Goal: Task Accomplishment & Management: Complete application form

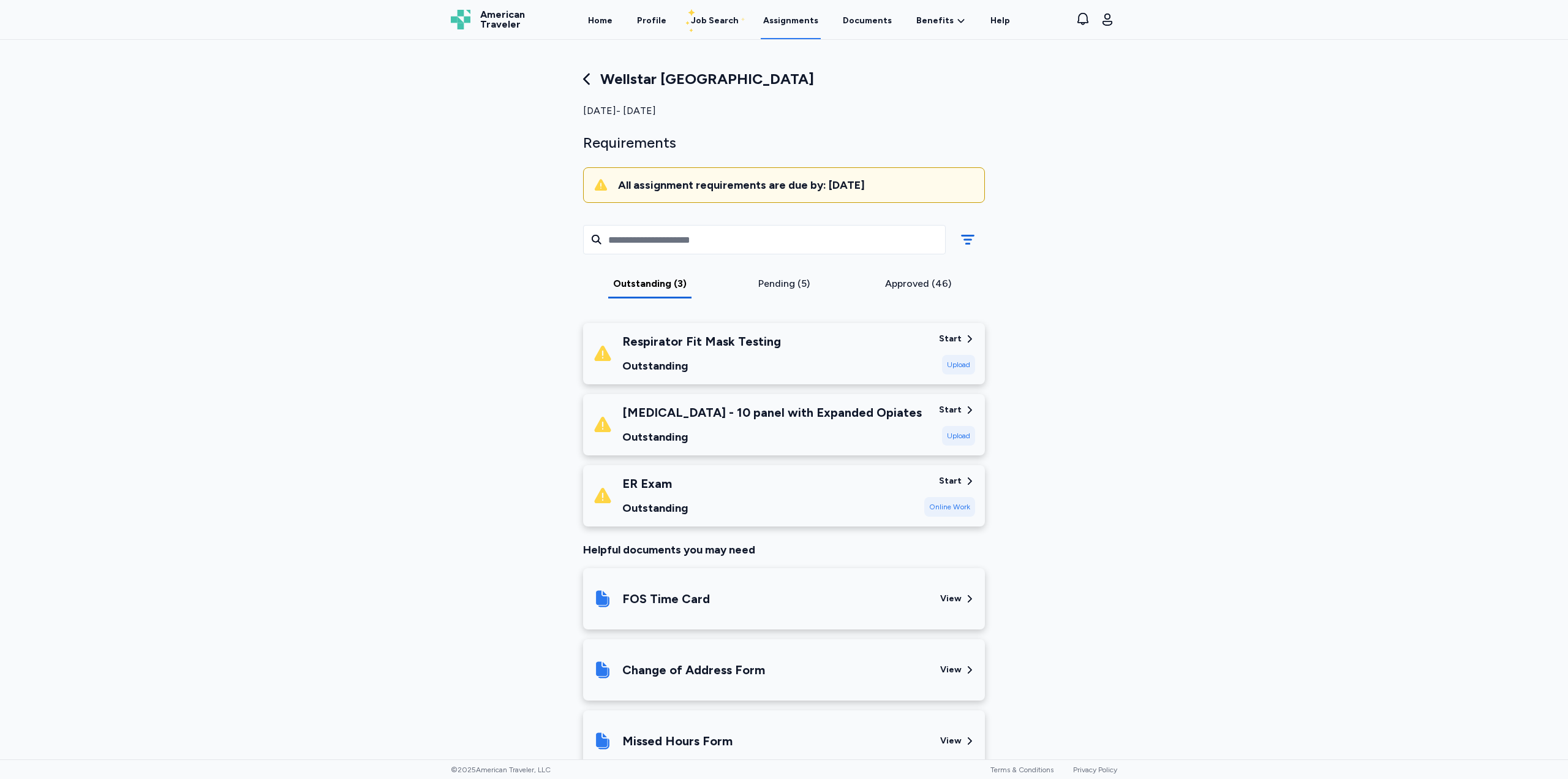
click at [497, 24] on span "American Traveler" at bounding box center [502, 19] width 45 height 19
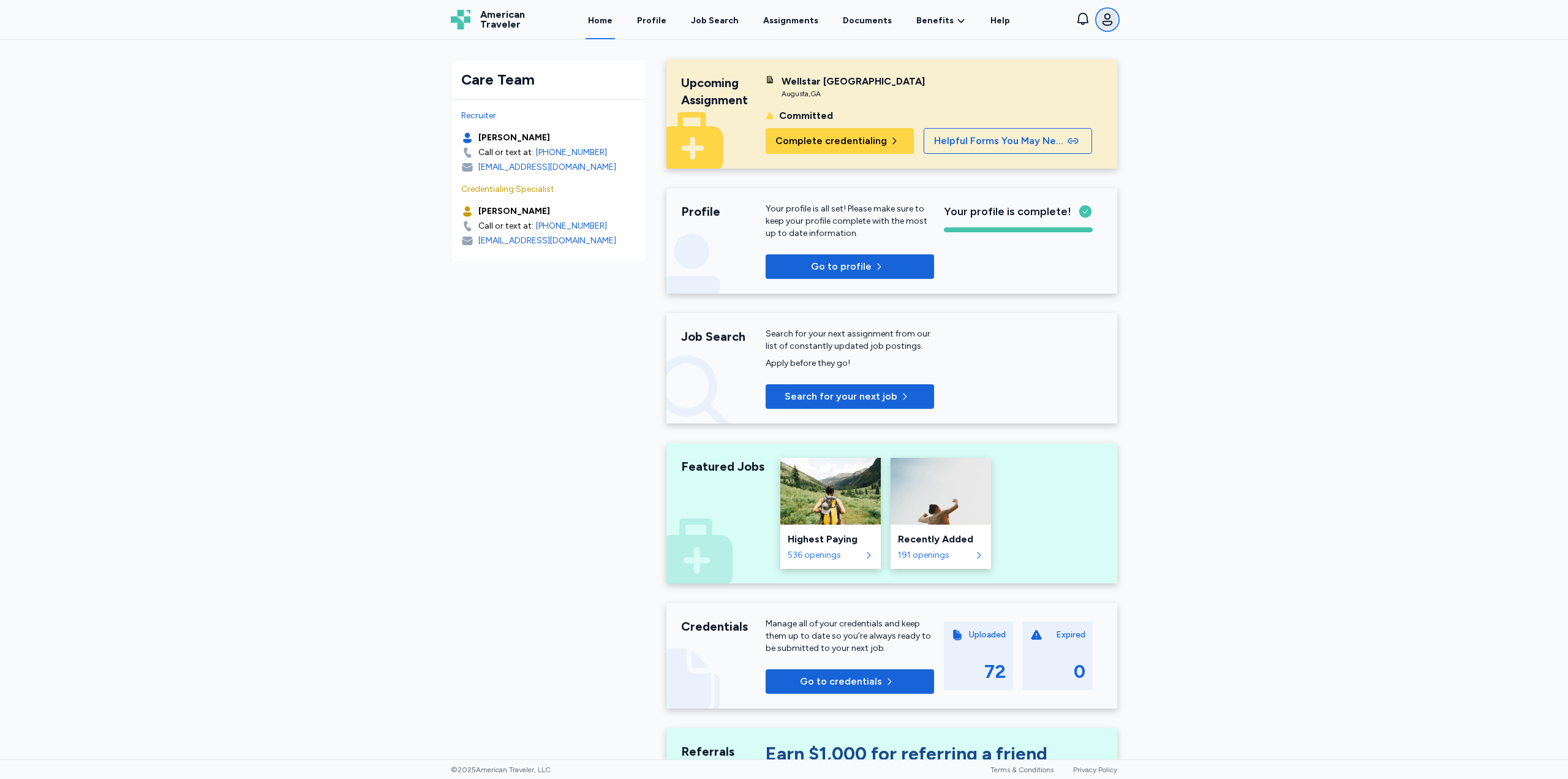
click at [1107, 29] on button "Open user menu" at bounding box center [1107, 19] width 19 height 19
click at [1014, 127] on span "Sign out" at bounding box center [1009, 128] width 39 height 15
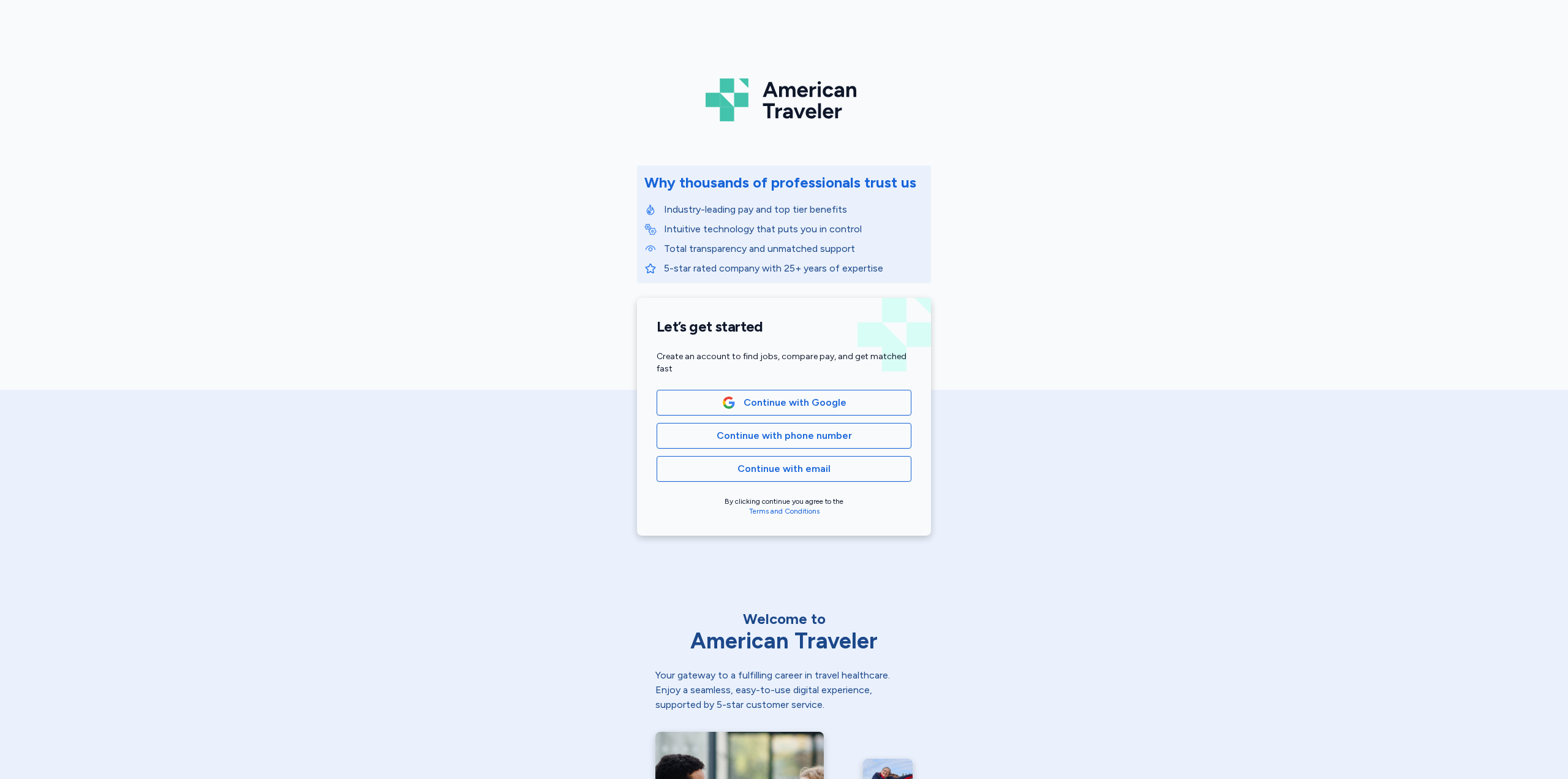
drag, startPoint x: 368, startPoint y: 81, endPoint x: 380, endPoint y: 85, distance: 12.6
click at [368, 81] on div "American Traveler Why thousands of professionals trust us Industry-leading pay …" at bounding box center [784, 275] width 1568 height 550
click at [799, 401] on span "Continue with Google" at bounding box center [795, 403] width 103 height 15
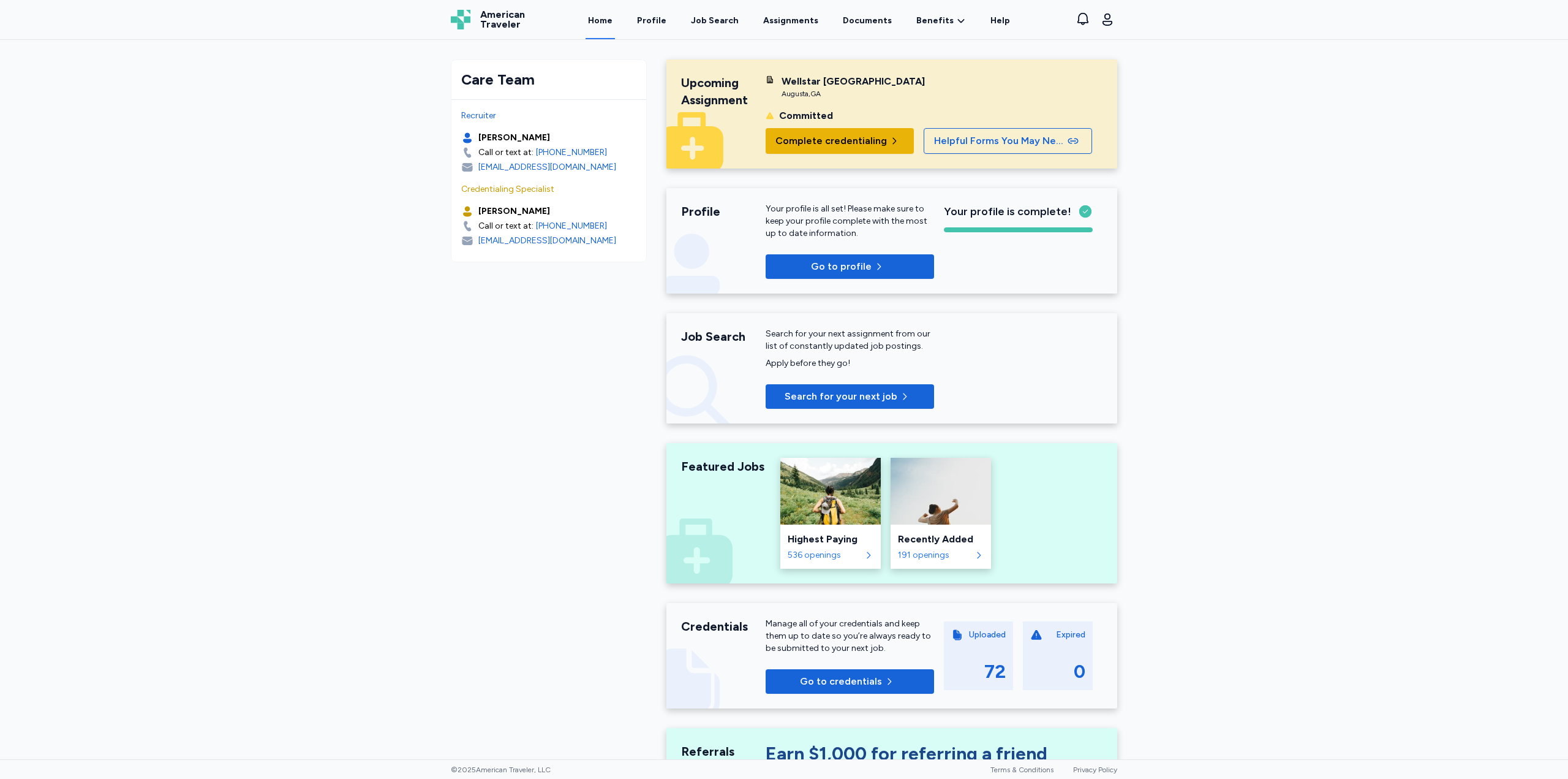
click at [816, 149] on span "Complete credentialing" at bounding box center [831, 141] width 112 height 15
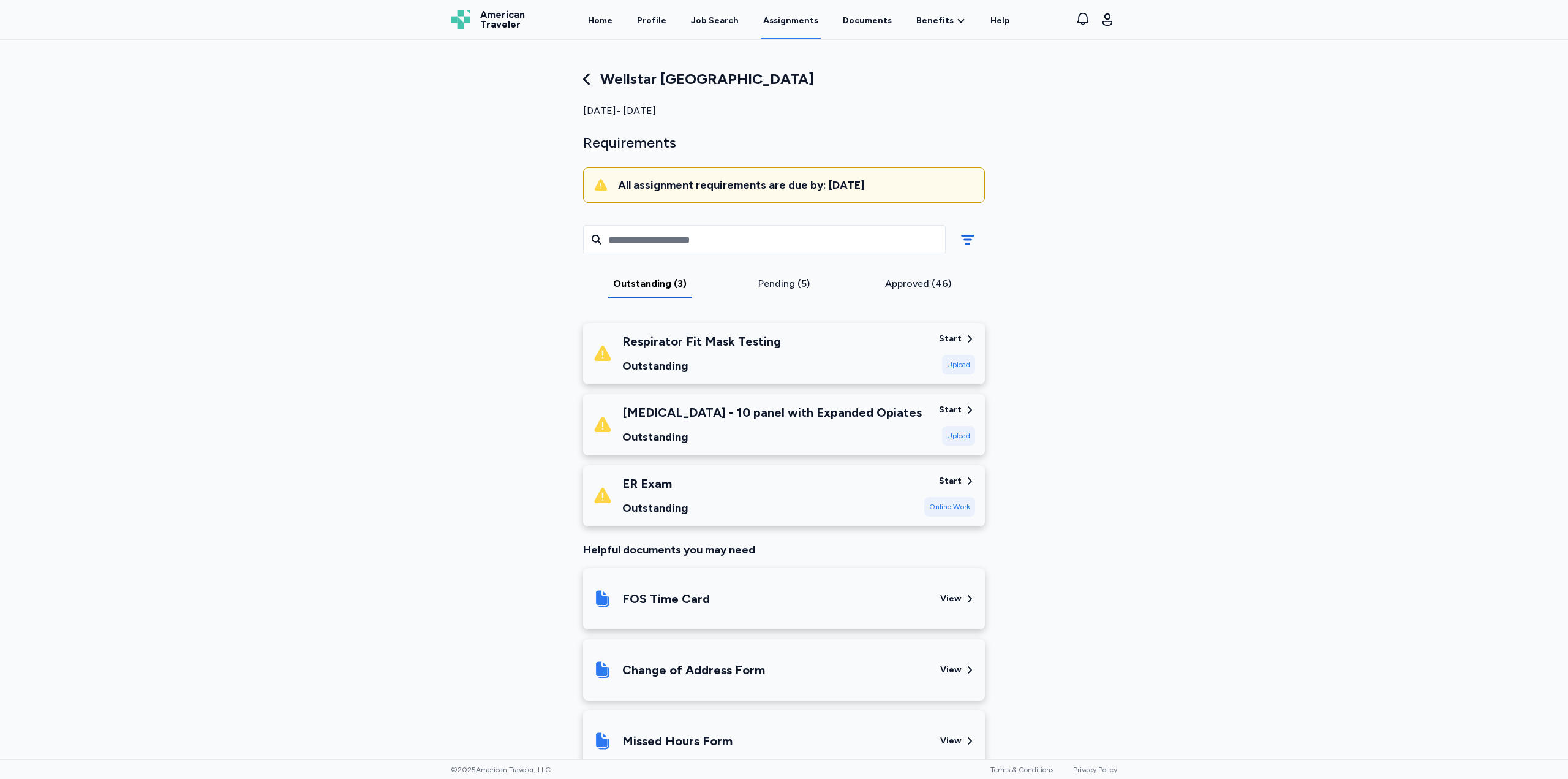
click at [708, 487] on div "ER Exam Outstanding" at bounding box center [753, 496] width 322 height 42
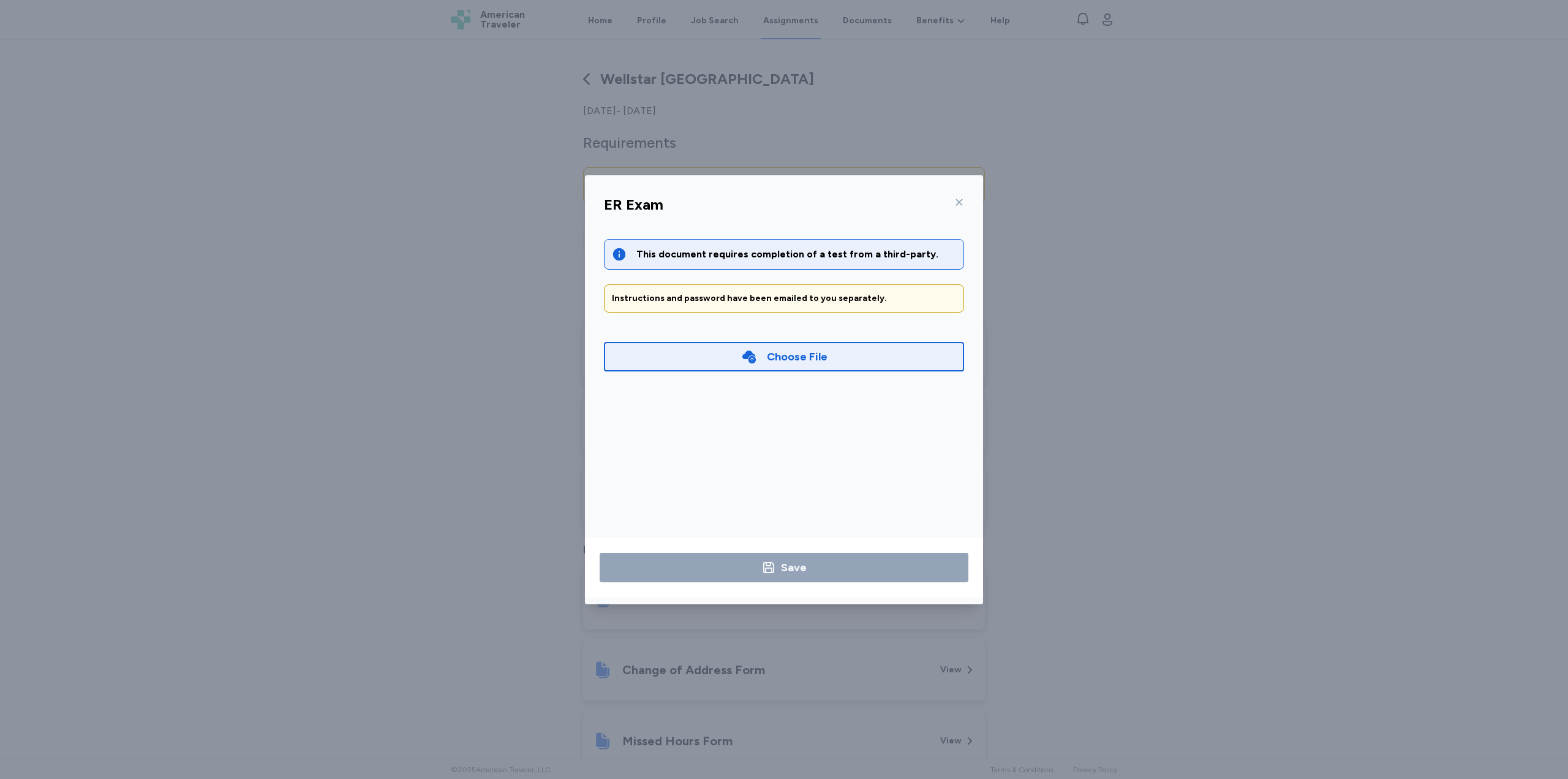
click at [964, 198] on div "ER Exam" at bounding box center [784, 208] width 380 height 32
click at [954, 201] on div at bounding box center [957, 202] width 15 height 19
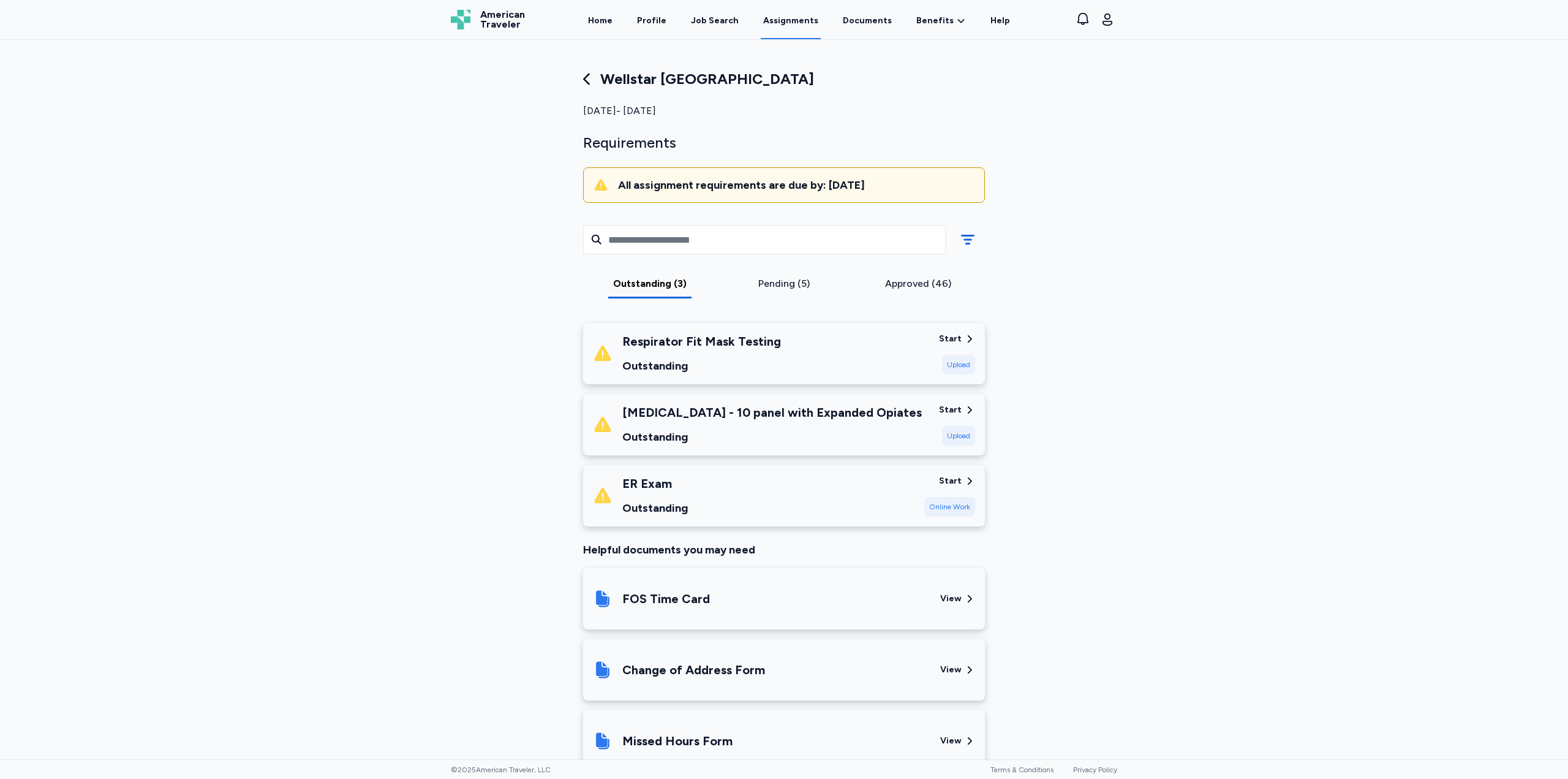
click at [866, 500] on div "ER Exam Outstanding" at bounding box center [753, 496] width 322 height 42
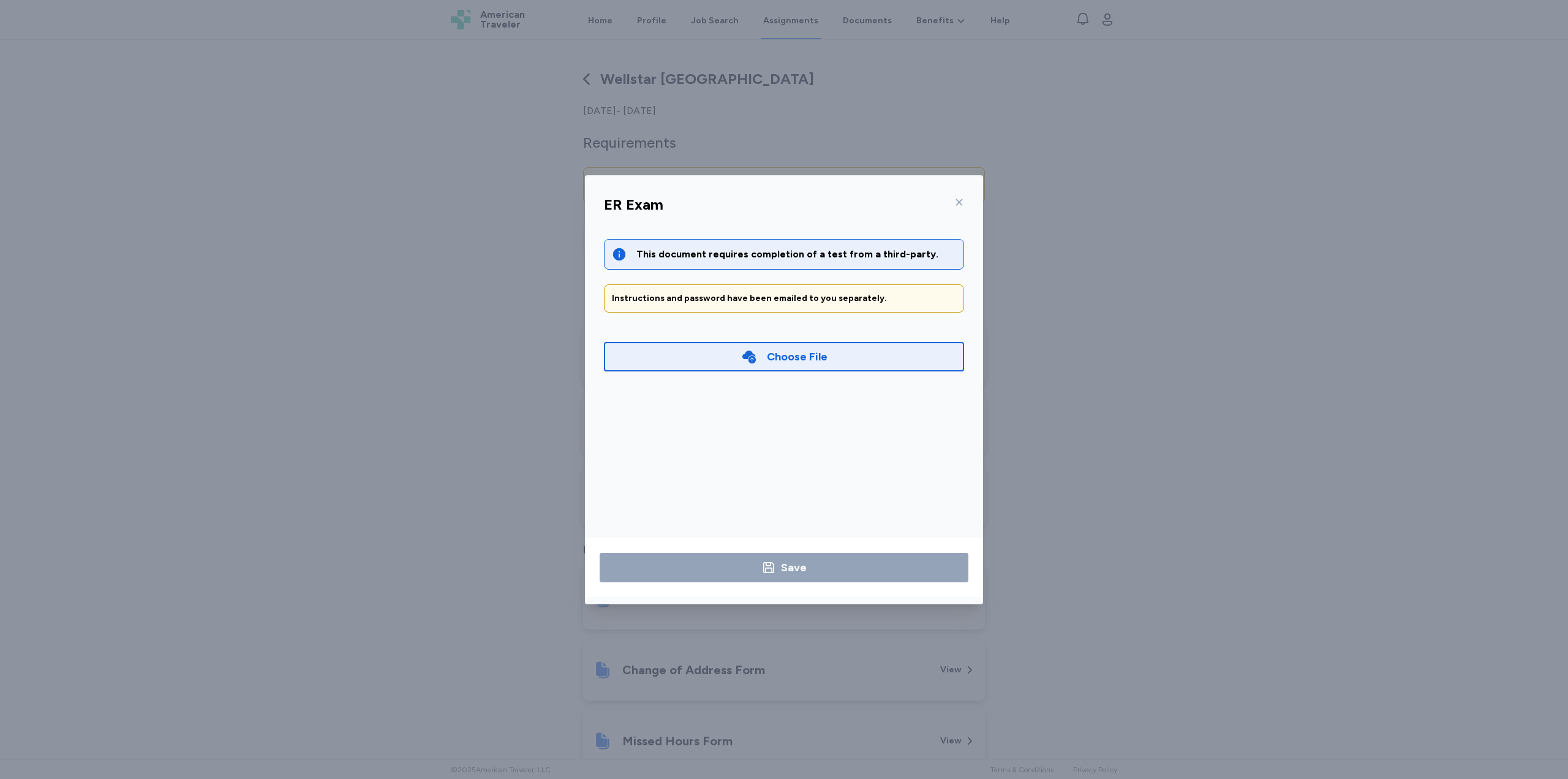
click at [774, 364] on div "Choose File" at bounding box center [797, 356] width 60 height 17
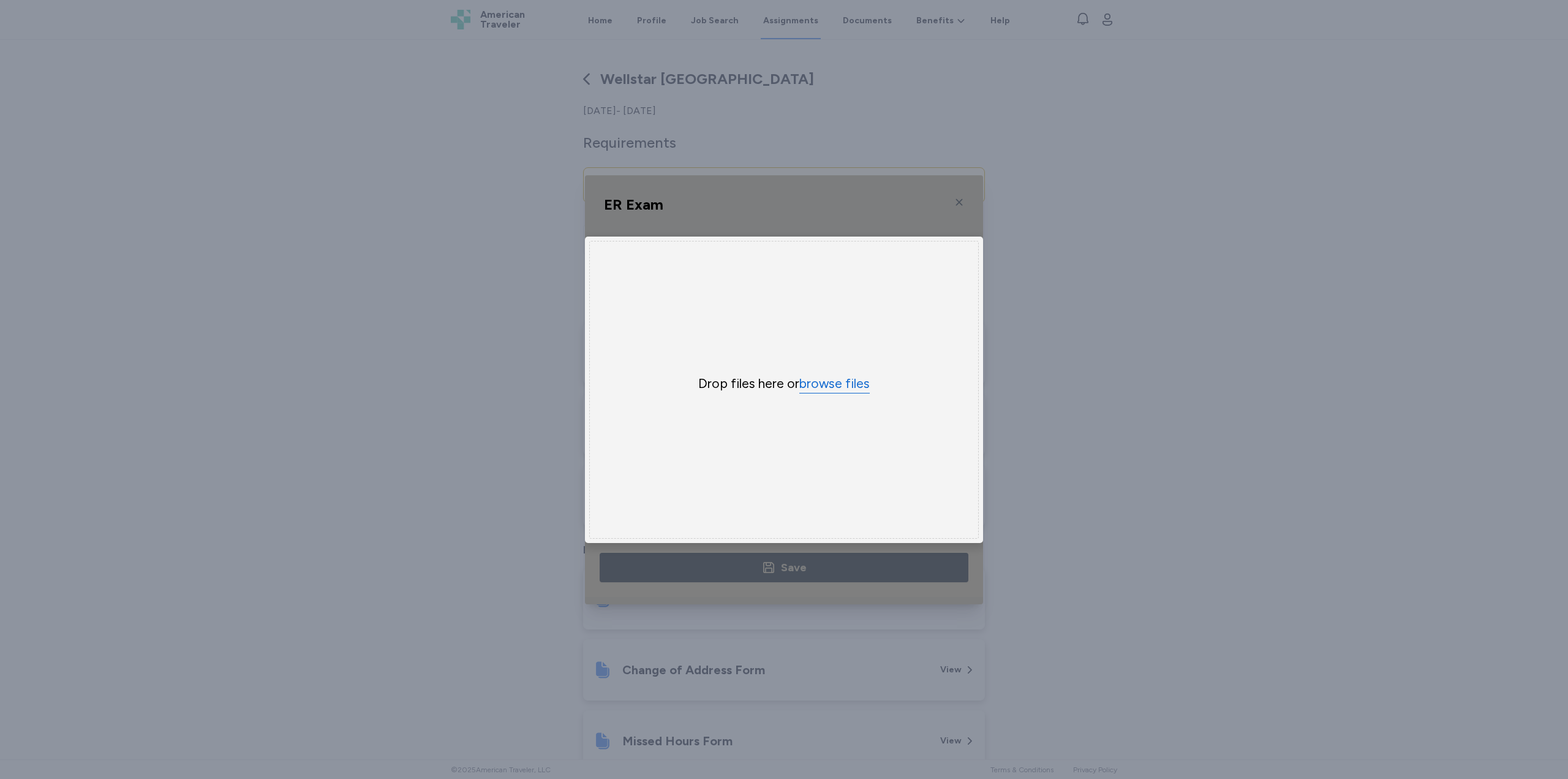
click at [832, 377] on button "browse files" at bounding box center [835, 383] width 71 height 18
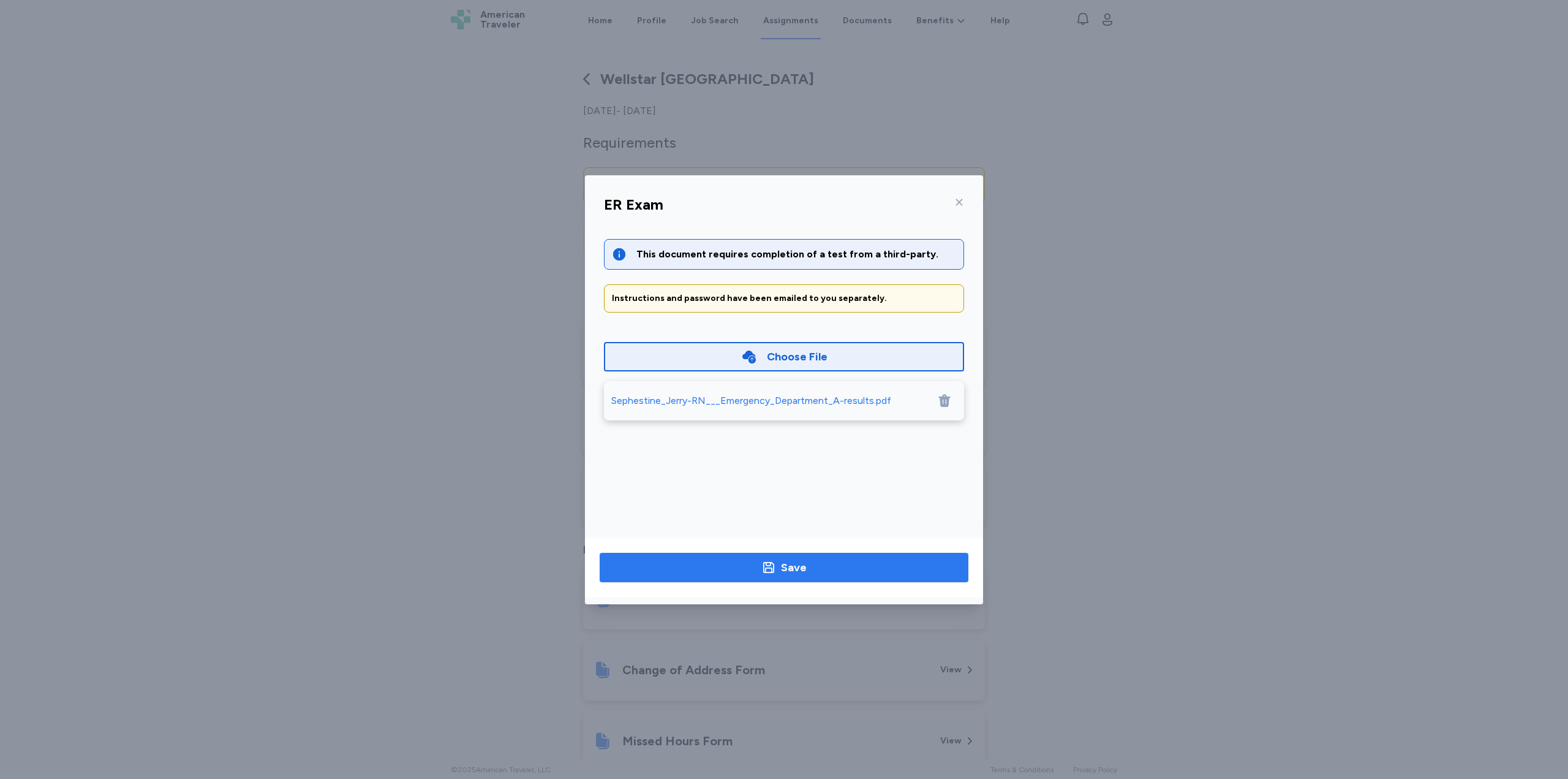
click at [805, 577] on button "Save" at bounding box center [784, 567] width 369 height 29
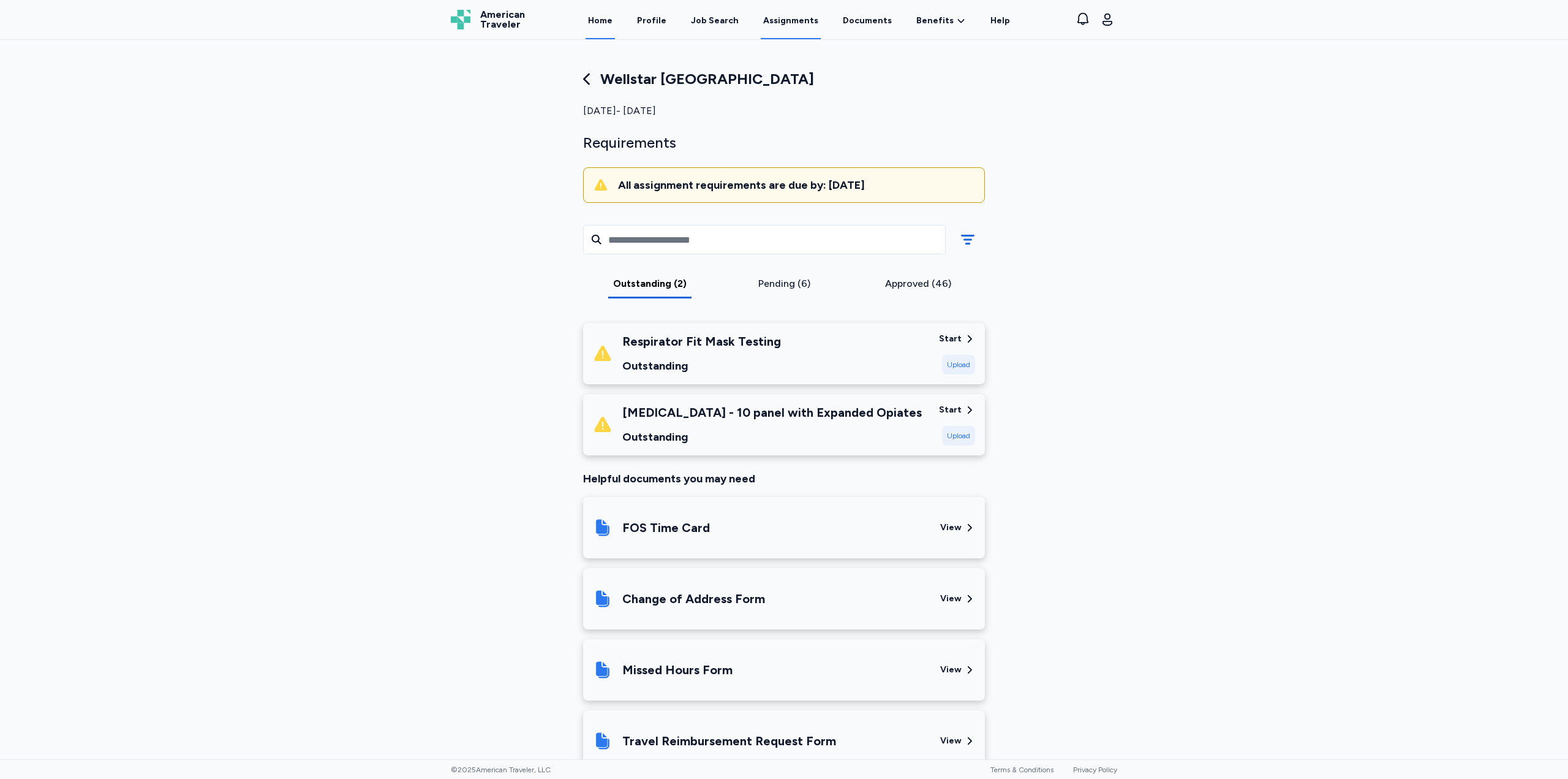
click at [611, 19] on link "Home" at bounding box center [600, 19] width 29 height 38
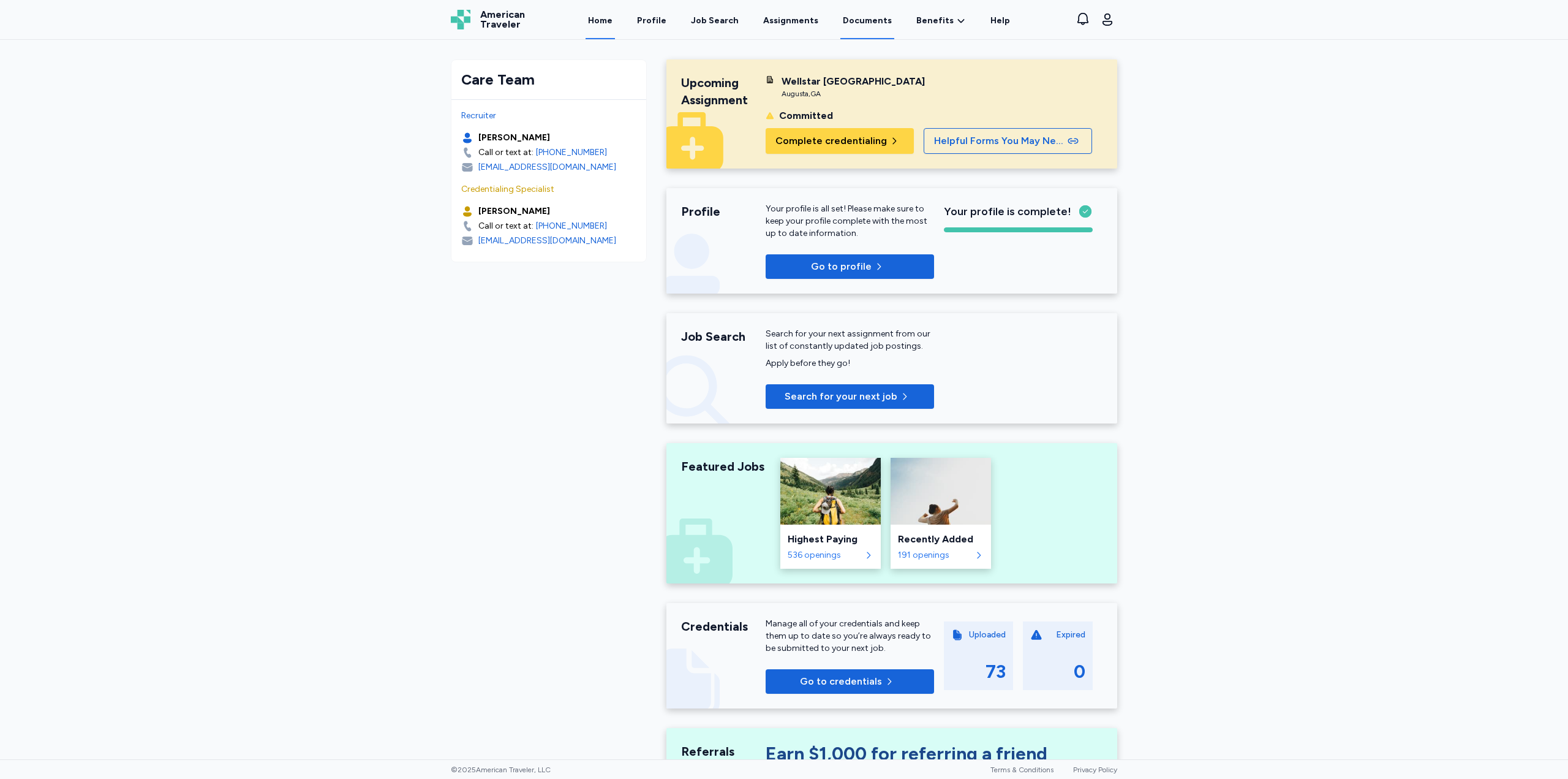
click at [863, 22] on link "Documents" at bounding box center [868, 19] width 54 height 38
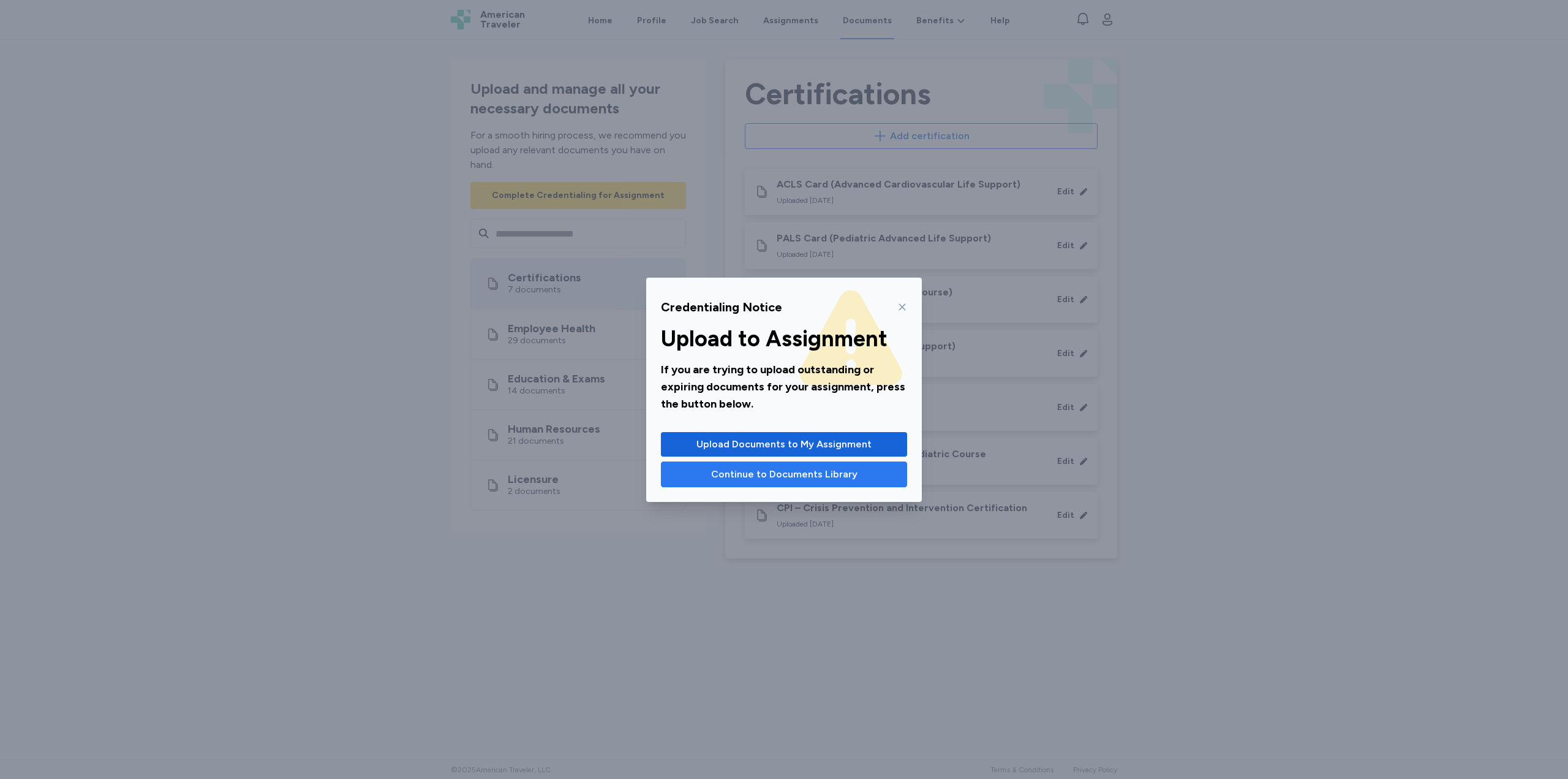
click at [698, 476] on span "Continue to Documents Library" at bounding box center [784, 475] width 225 height 15
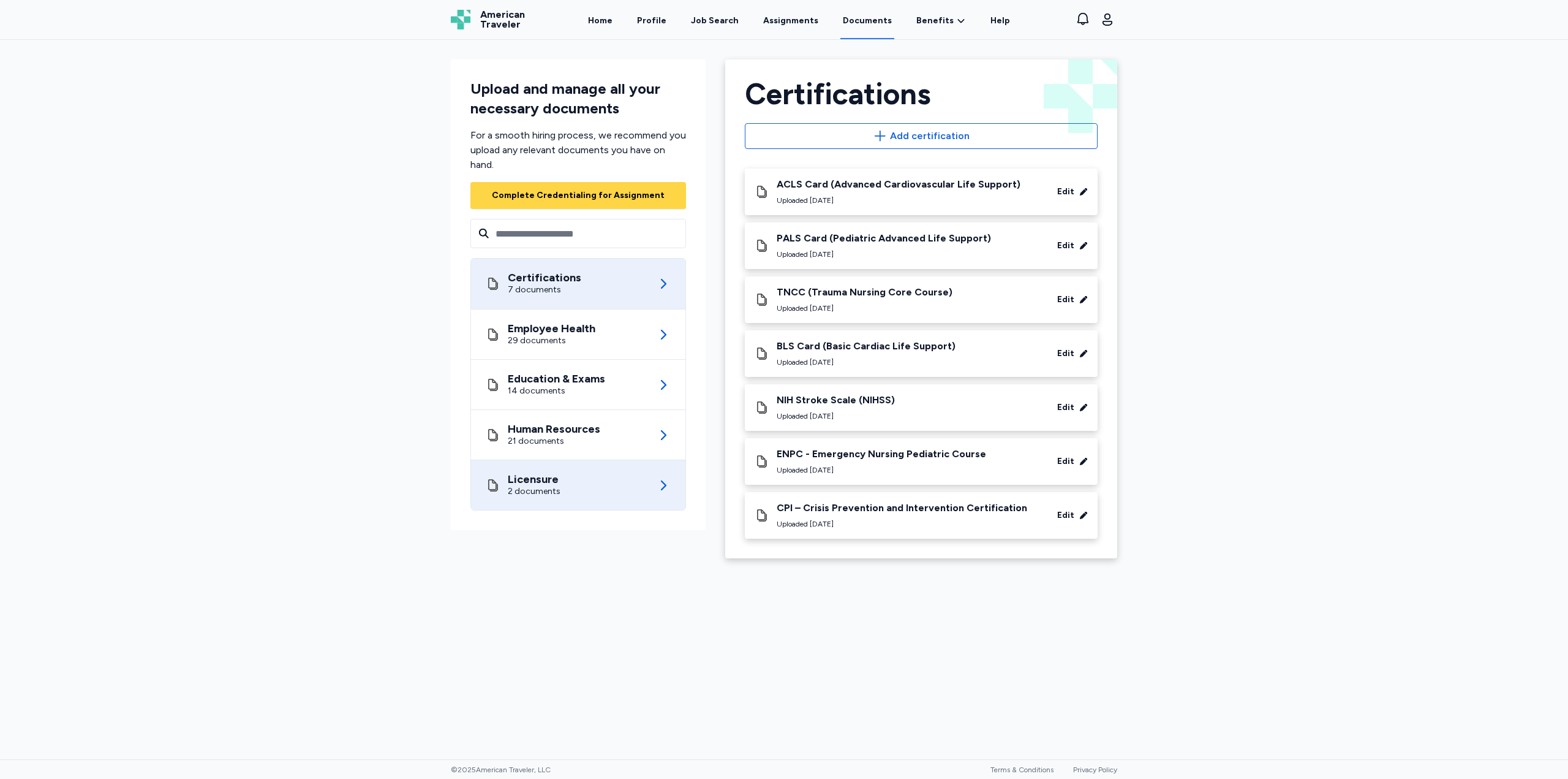
click at [590, 476] on div "Licensure 2 documents" at bounding box center [578, 485] width 185 height 50
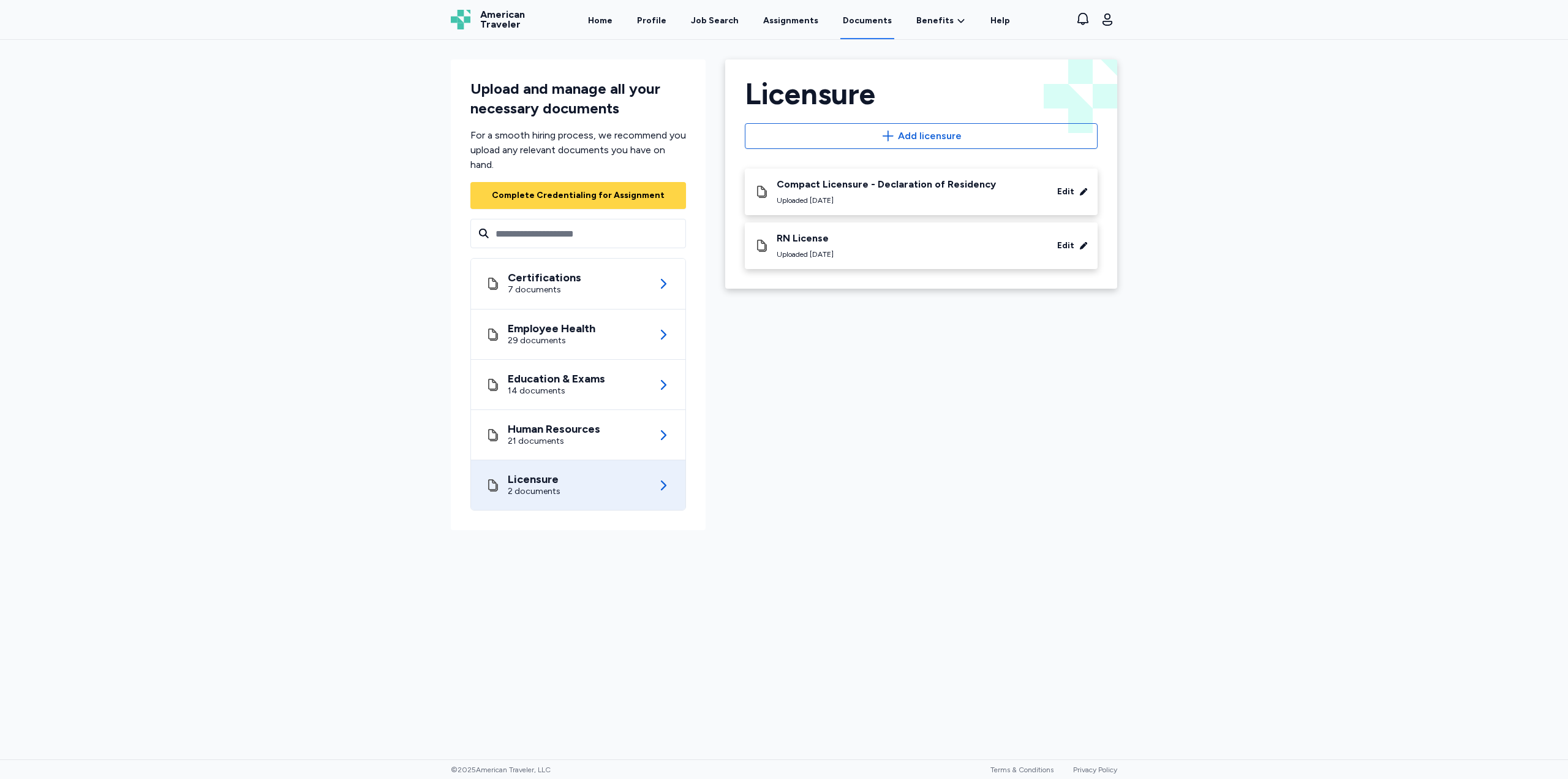
click at [863, 183] on div "Compact Licensure - Declaration of Residency" at bounding box center [886, 184] width 219 height 13
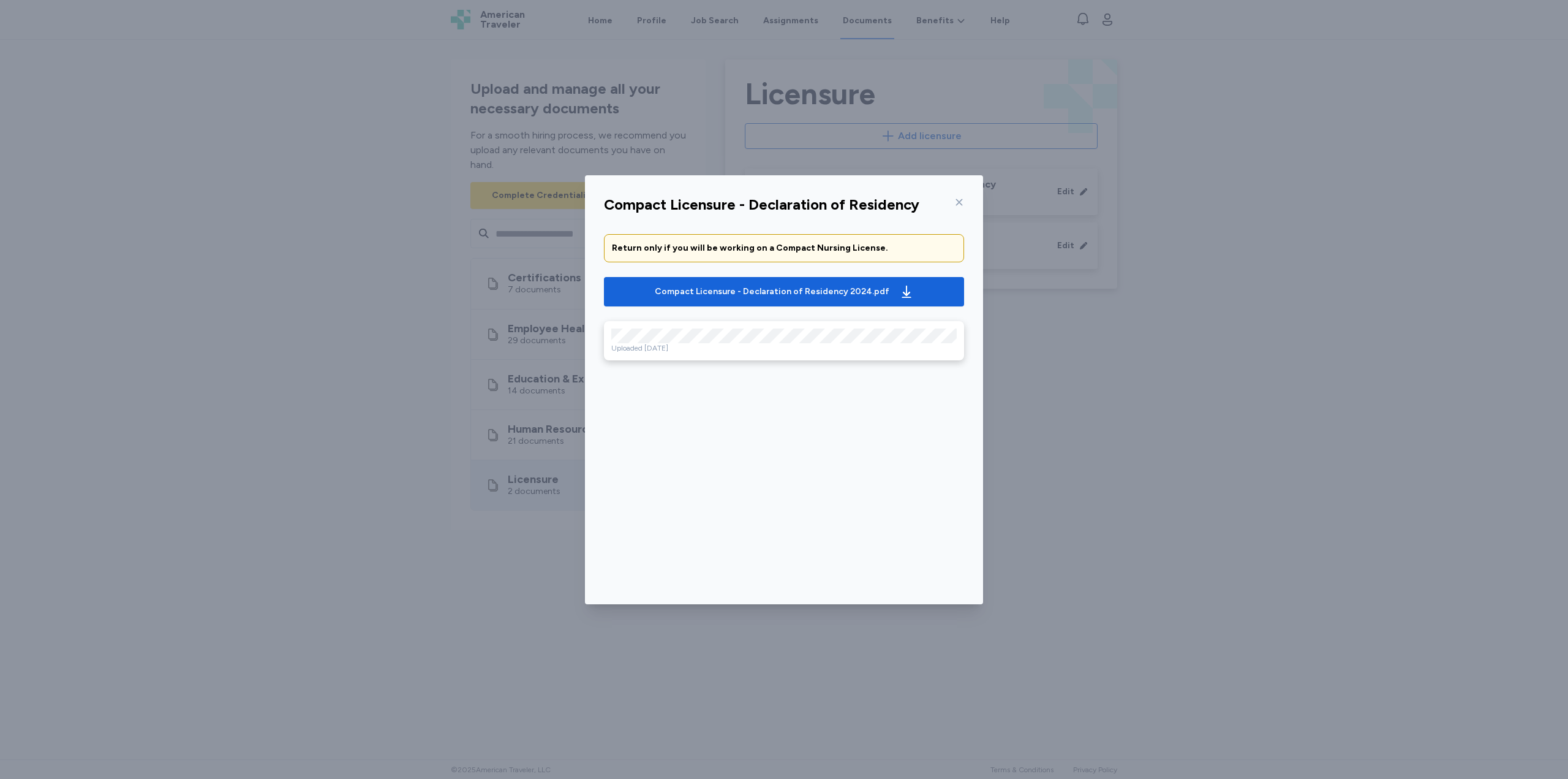
click at [962, 201] on icon at bounding box center [959, 203] width 10 height 10
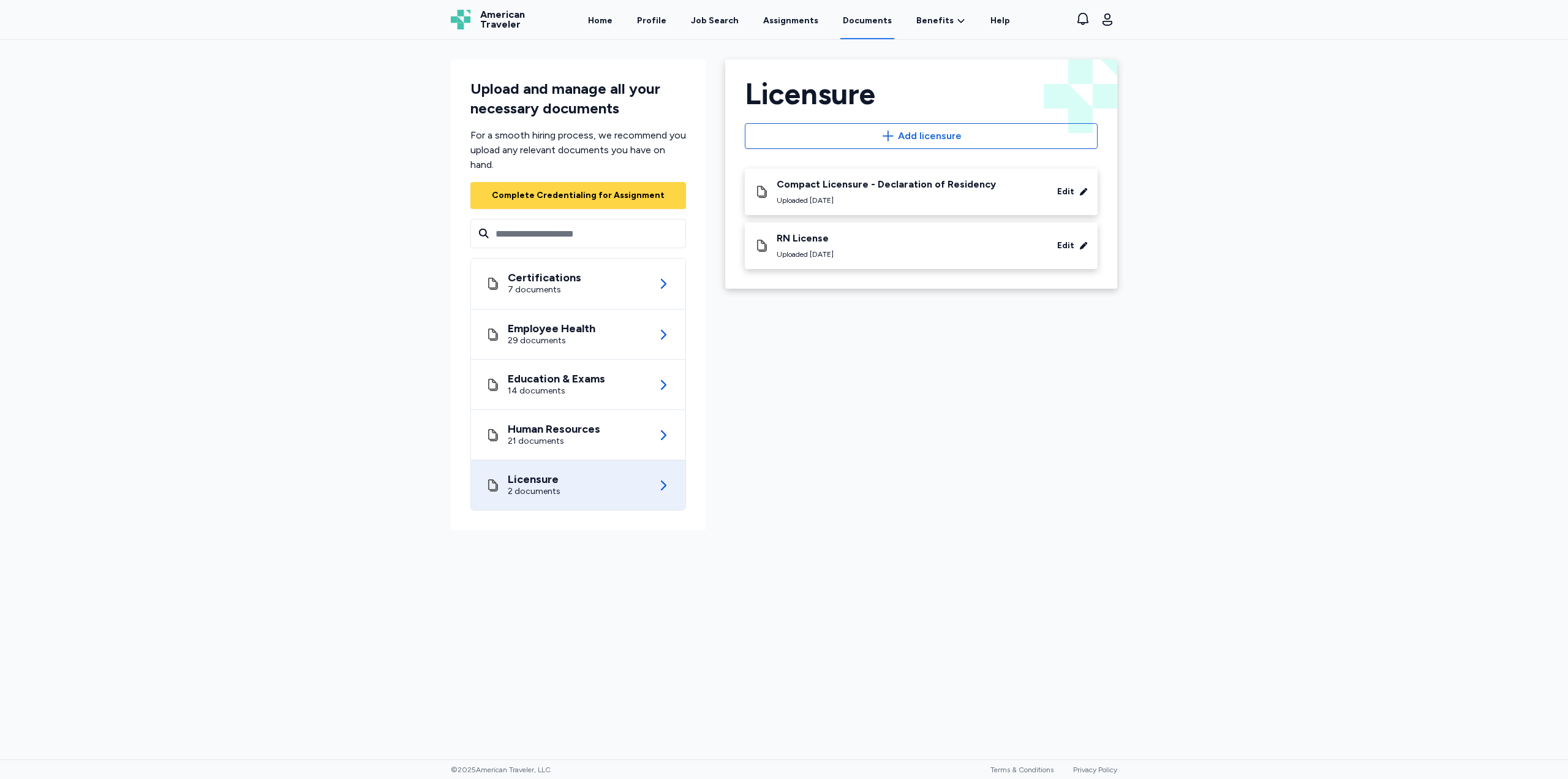
click at [826, 242] on div "RN License" at bounding box center [805, 238] width 57 height 13
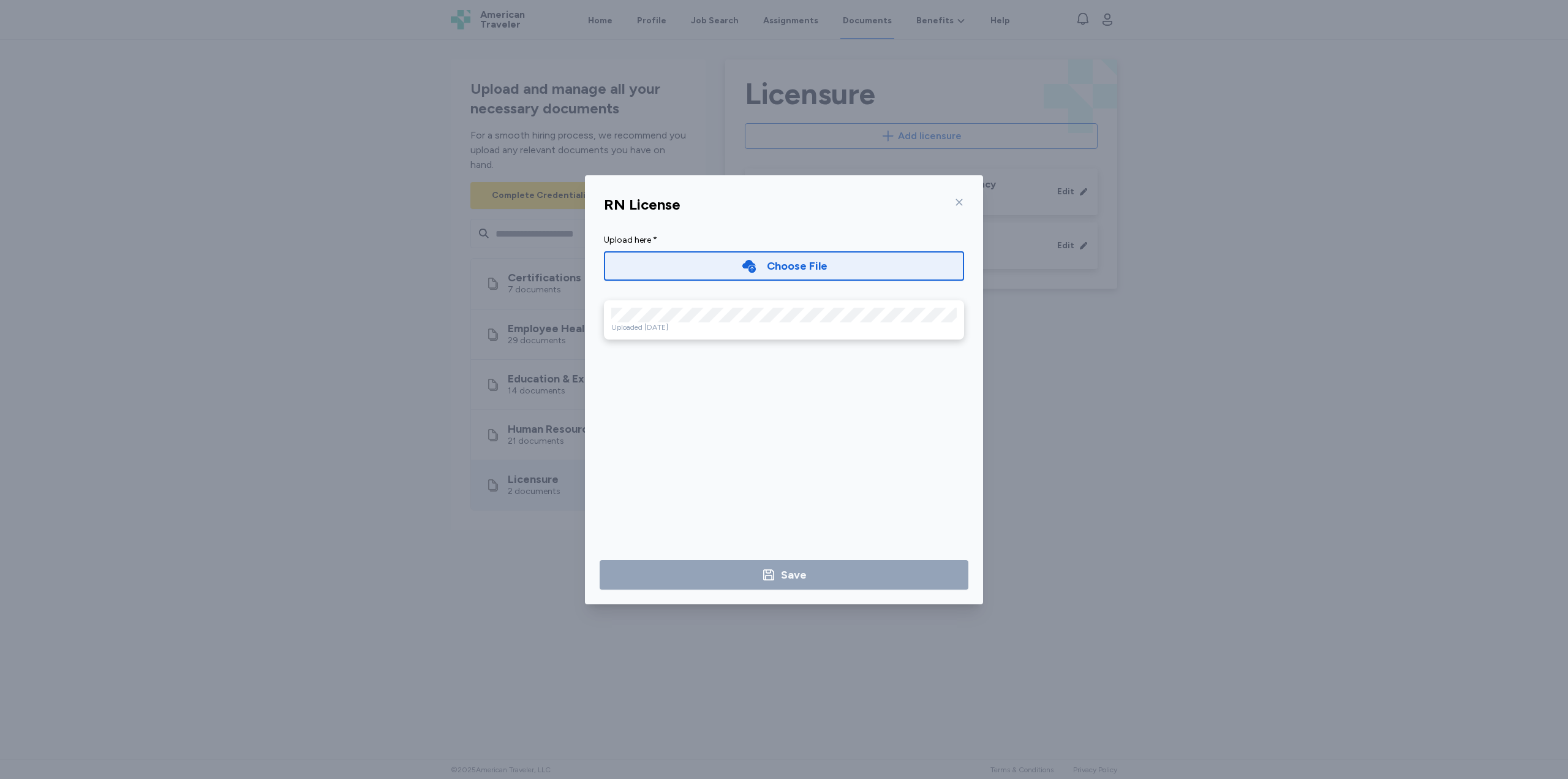
click at [961, 203] on icon at bounding box center [960, 202] width 7 height 7
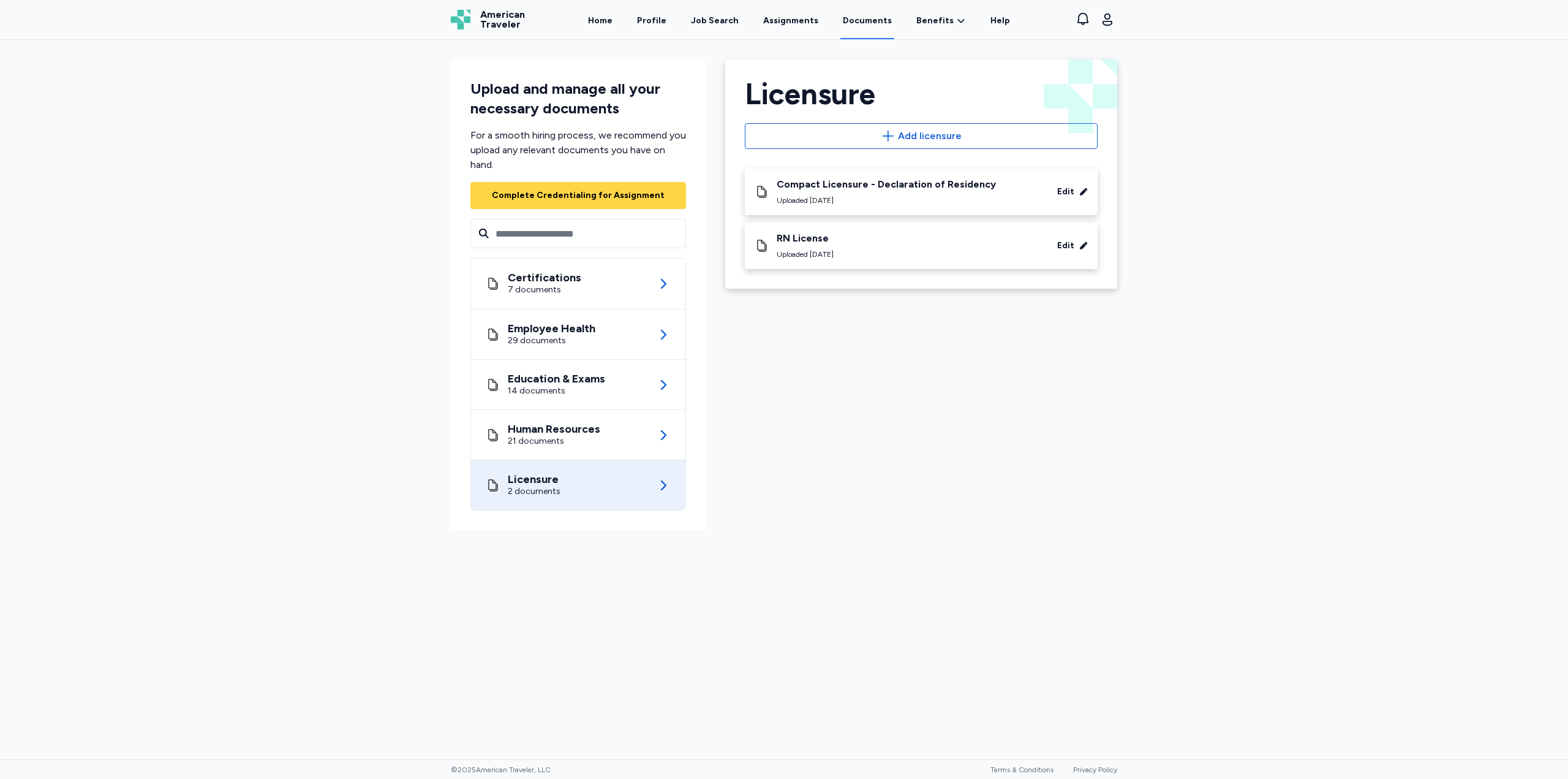
click at [823, 241] on div "RN License" at bounding box center [805, 238] width 57 height 13
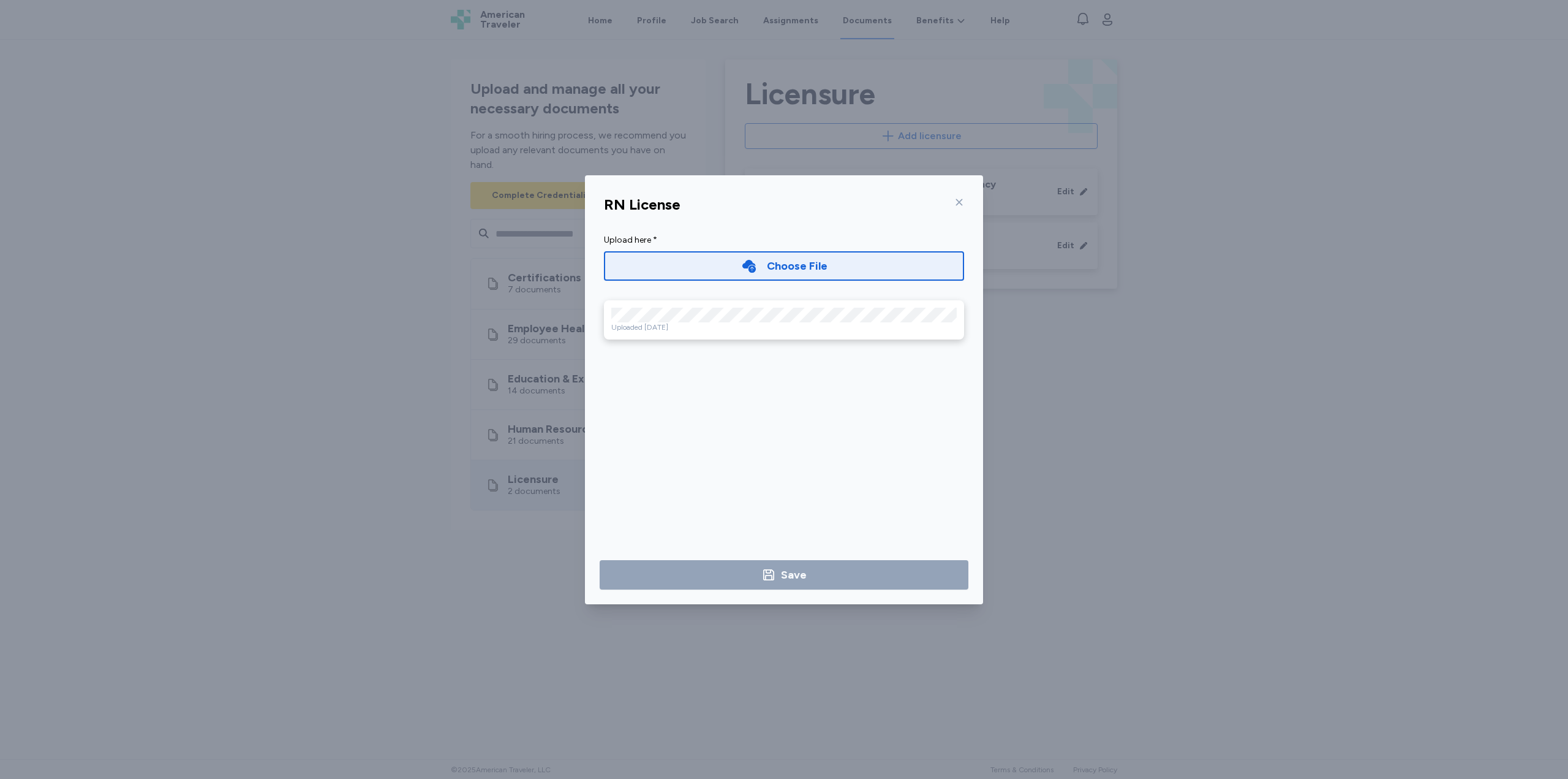
click at [782, 266] on div "Choose File" at bounding box center [797, 266] width 60 height 17
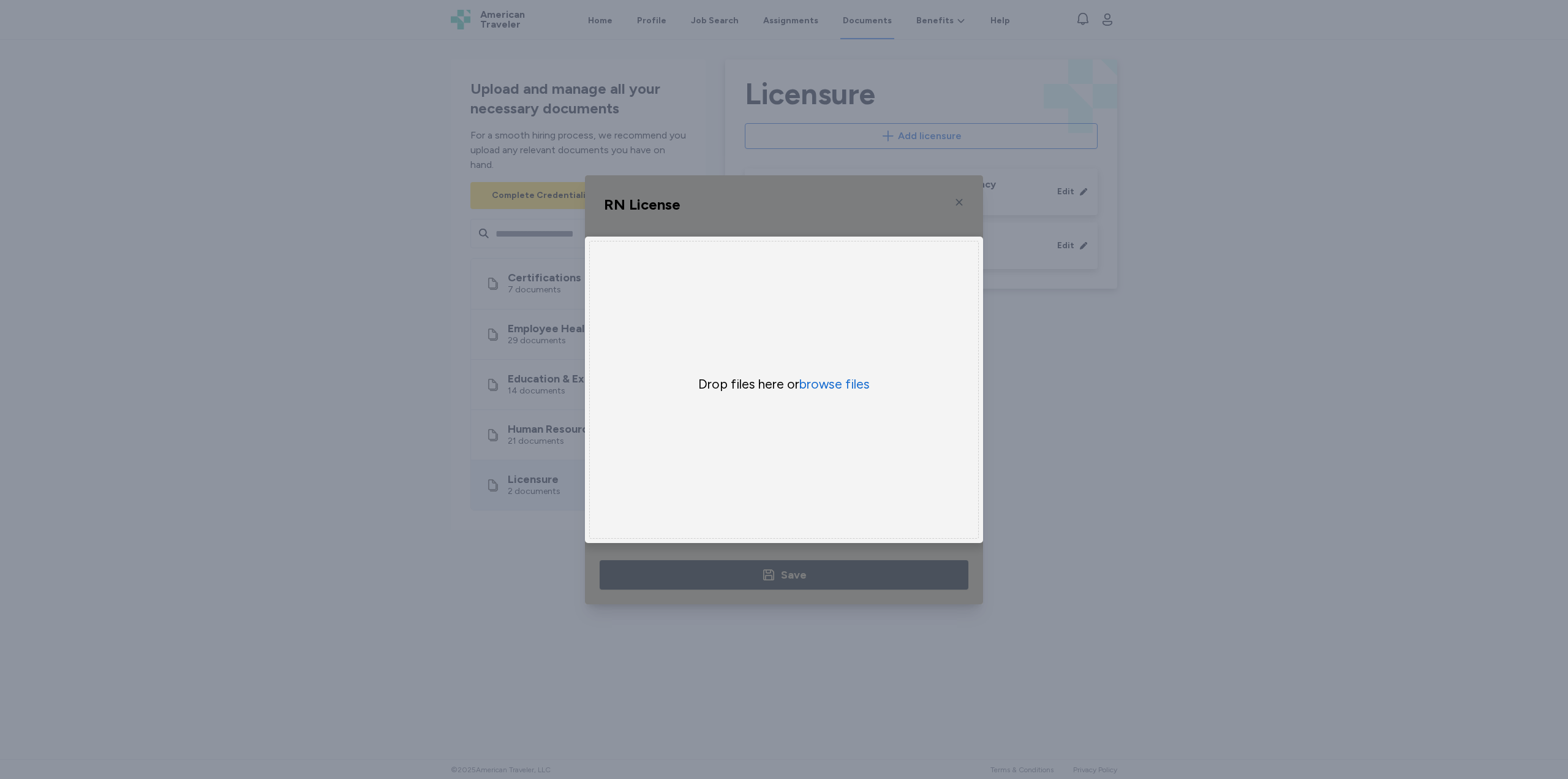
click at [823, 392] on div "Drop files here or browse files" at bounding box center [784, 390] width 390 height 297
click at [830, 384] on button "browse files" at bounding box center [835, 383] width 71 height 18
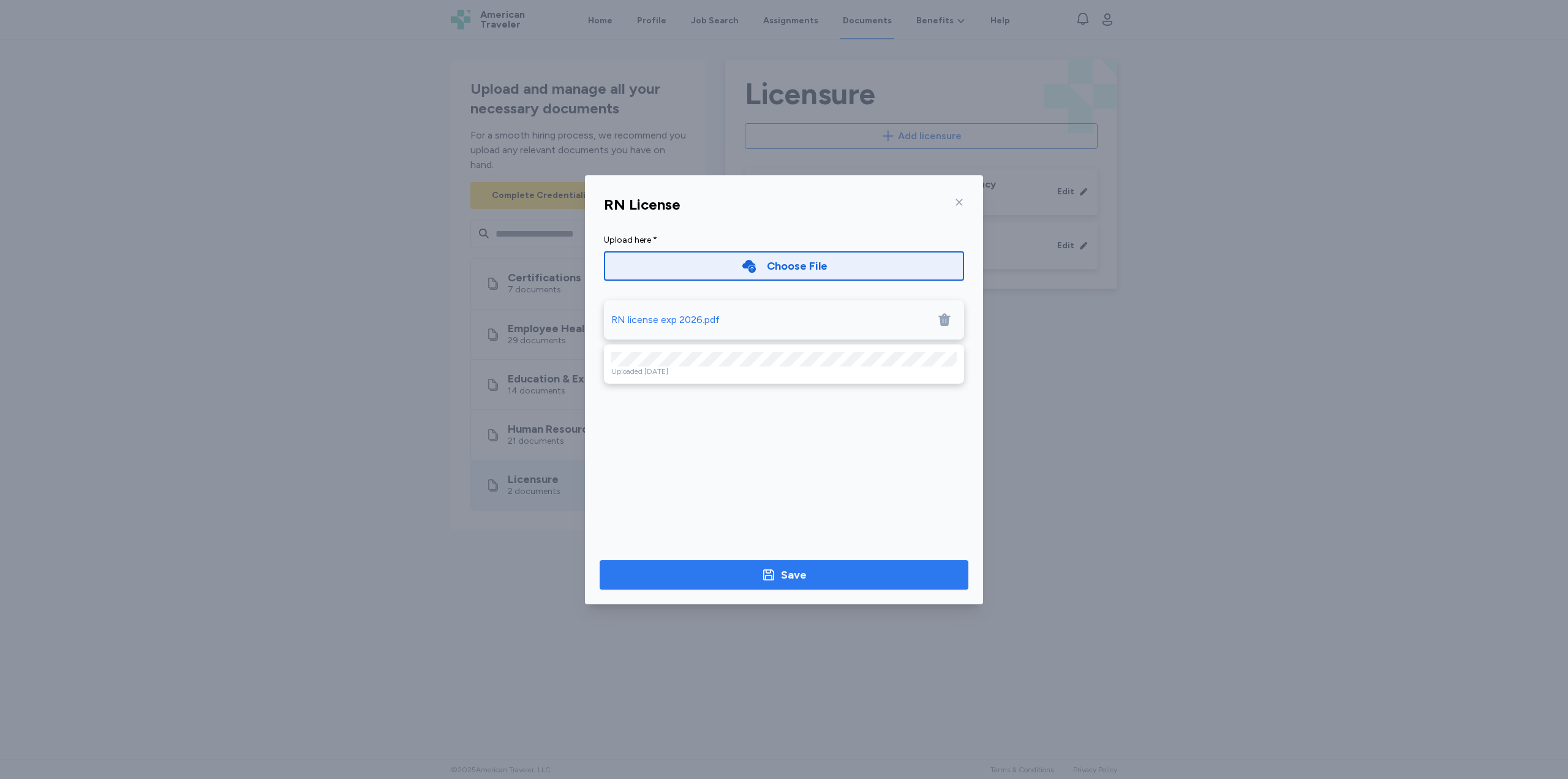
click at [806, 576] on span "Save" at bounding box center [784, 575] width 349 height 17
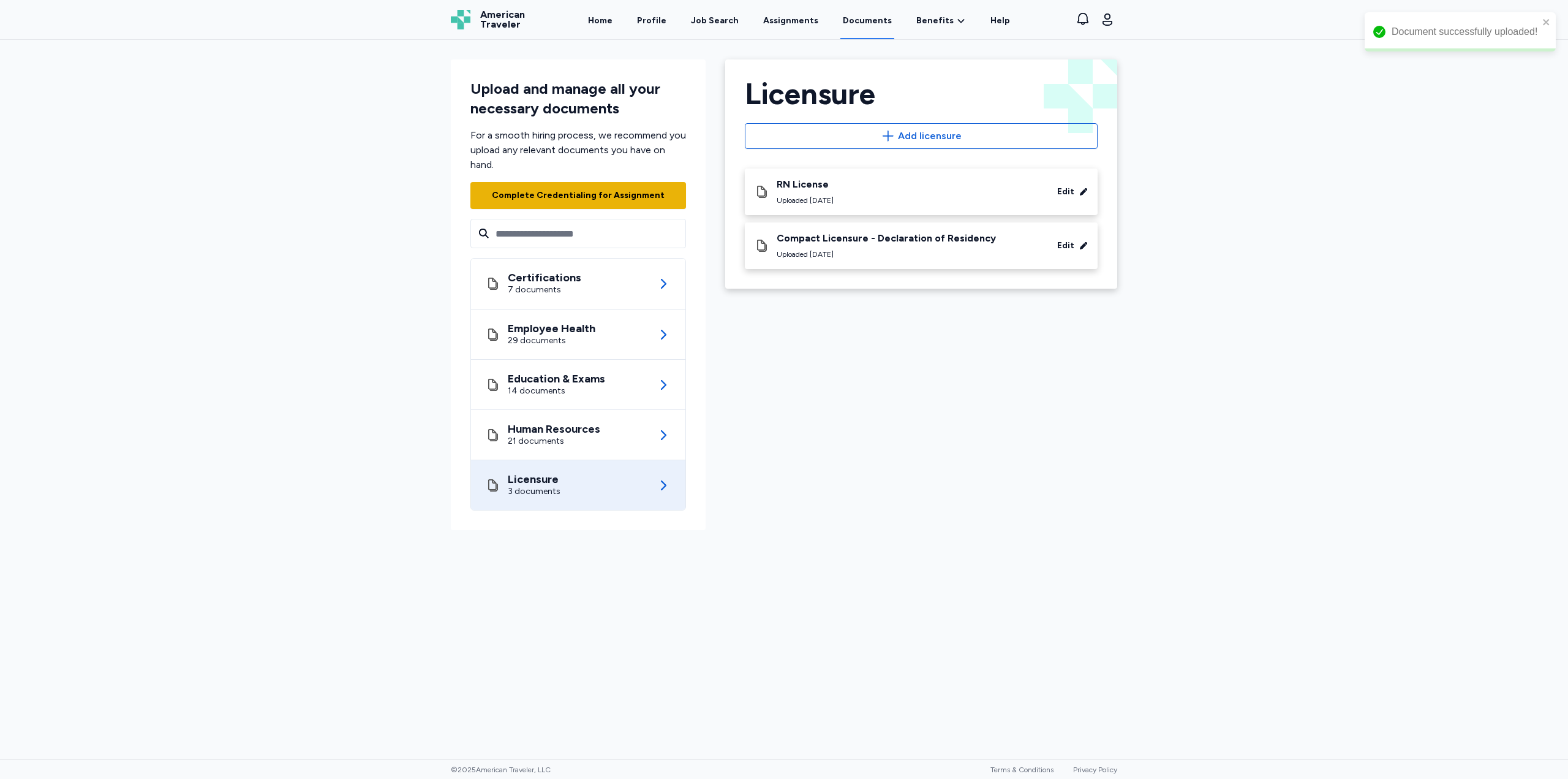
click at [563, 191] on div "Complete Credentialing for Assignment" at bounding box center [579, 195] width 173 height 13
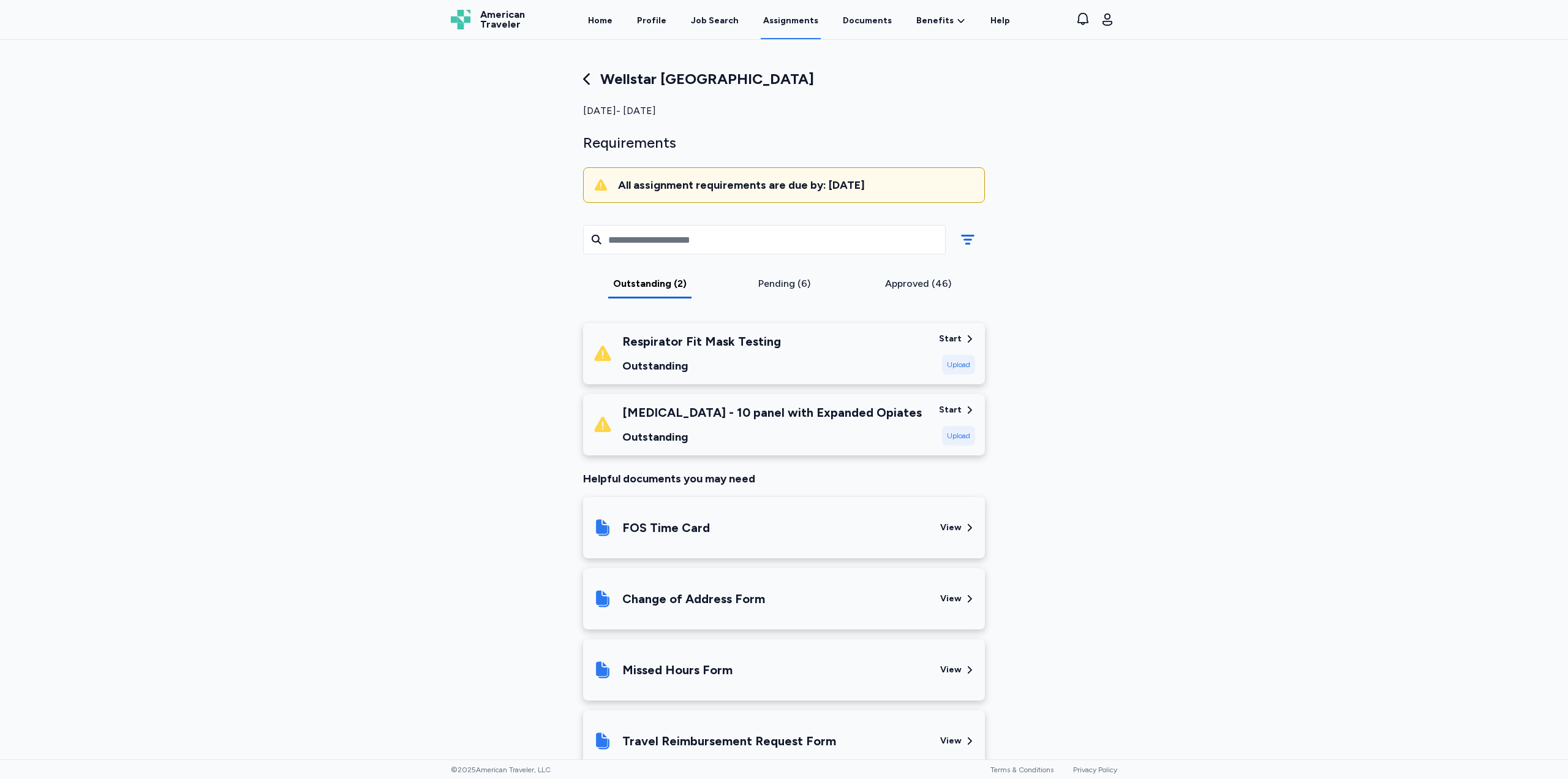
click at [506, 18] on span "American Traveler" at bounding box center [502, 19] width 45 height 19
